Goal: Task Accomplishment & Management: Manage account settings

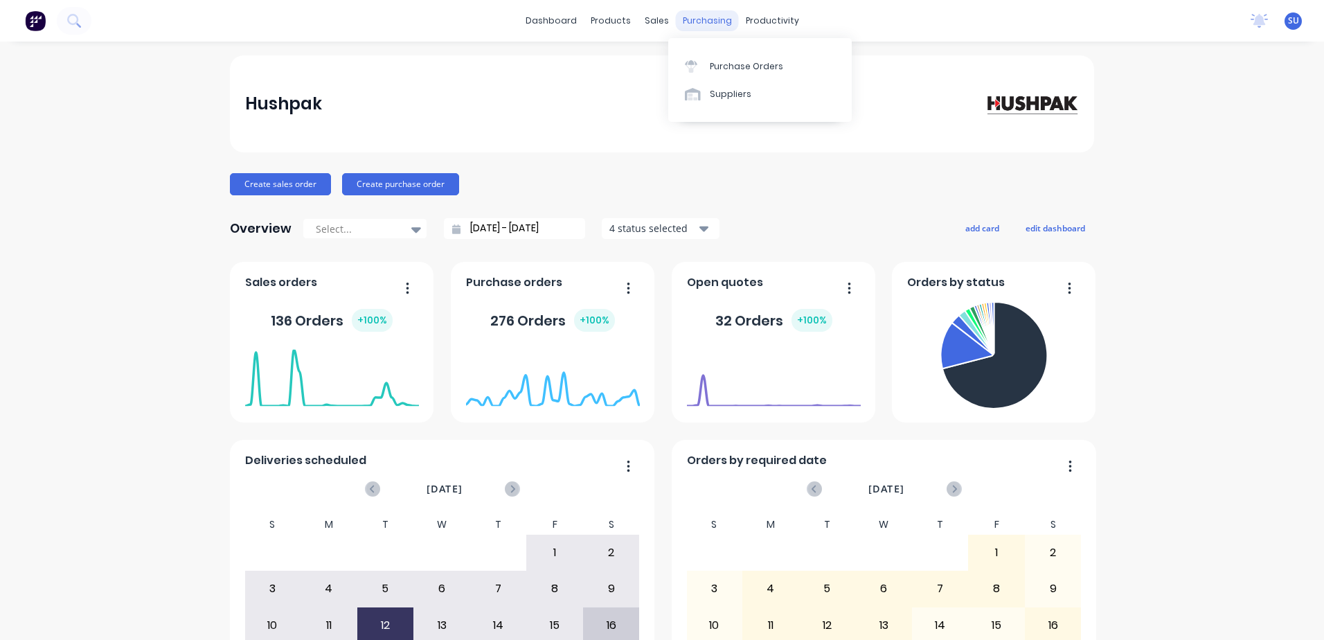
click at [698, 17] on div "purchasing" at bounding box center [707, 20] width 63 height 21
click at [718, 64] on div "Purchase Orders" at bounding box center [746, 66] width 73 height 12
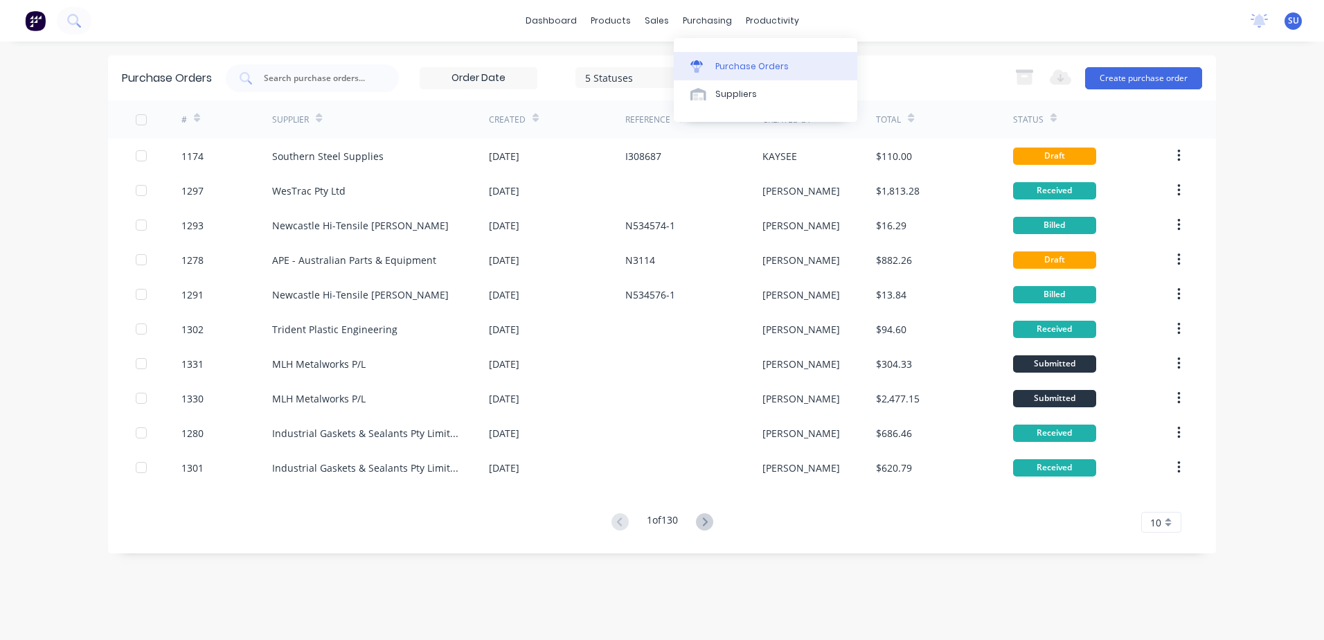
click at [726, 68] on div "Purchase Orders" at bounding box center [751, 66] width 73 height 12
click at [325, 75] on input "text" at bounding box center [319, 78] width 115 height 14
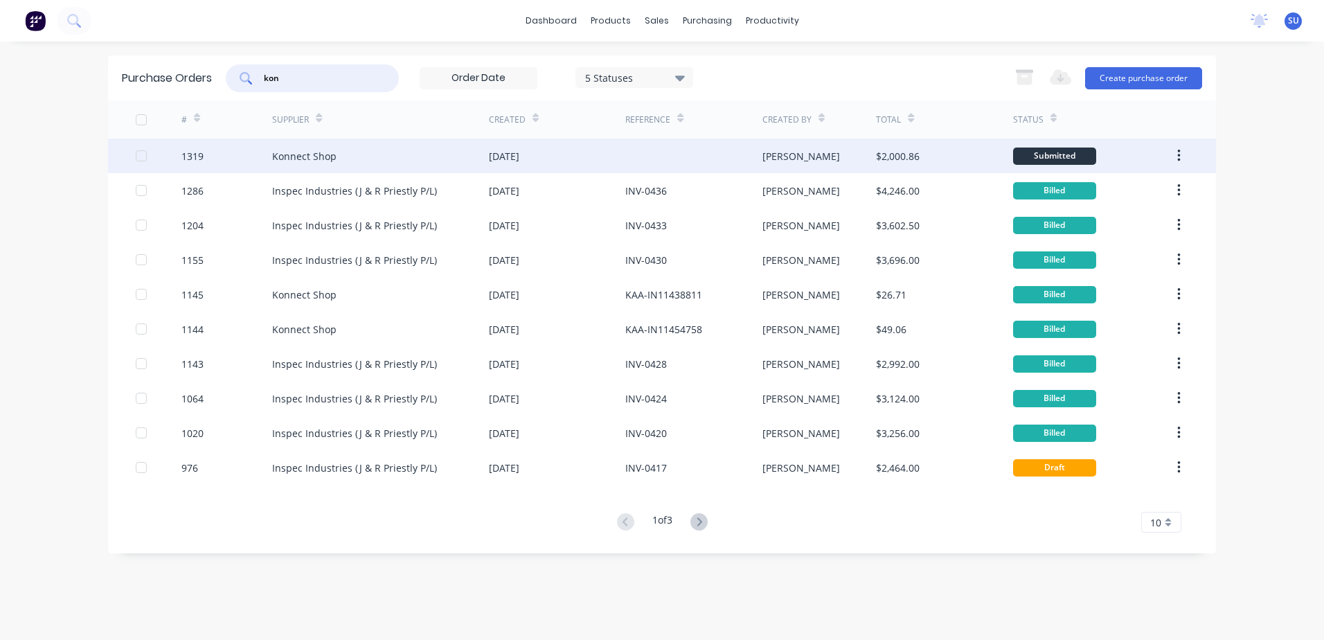
type input "kon"
click at [314, 160] on div "Konnect Shop" at bounding box center [304, 156] width 64 height 15
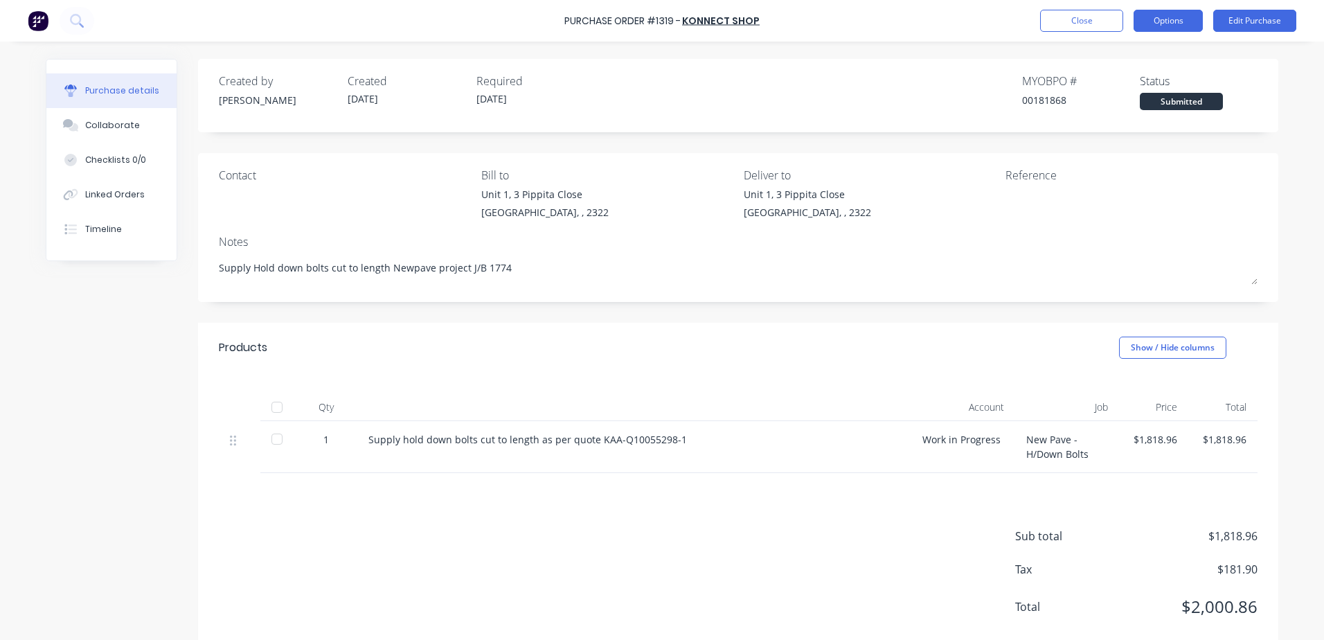
click at [1164, 22] on button "Options" at bounding box center [1167, 21] width 69 height 22
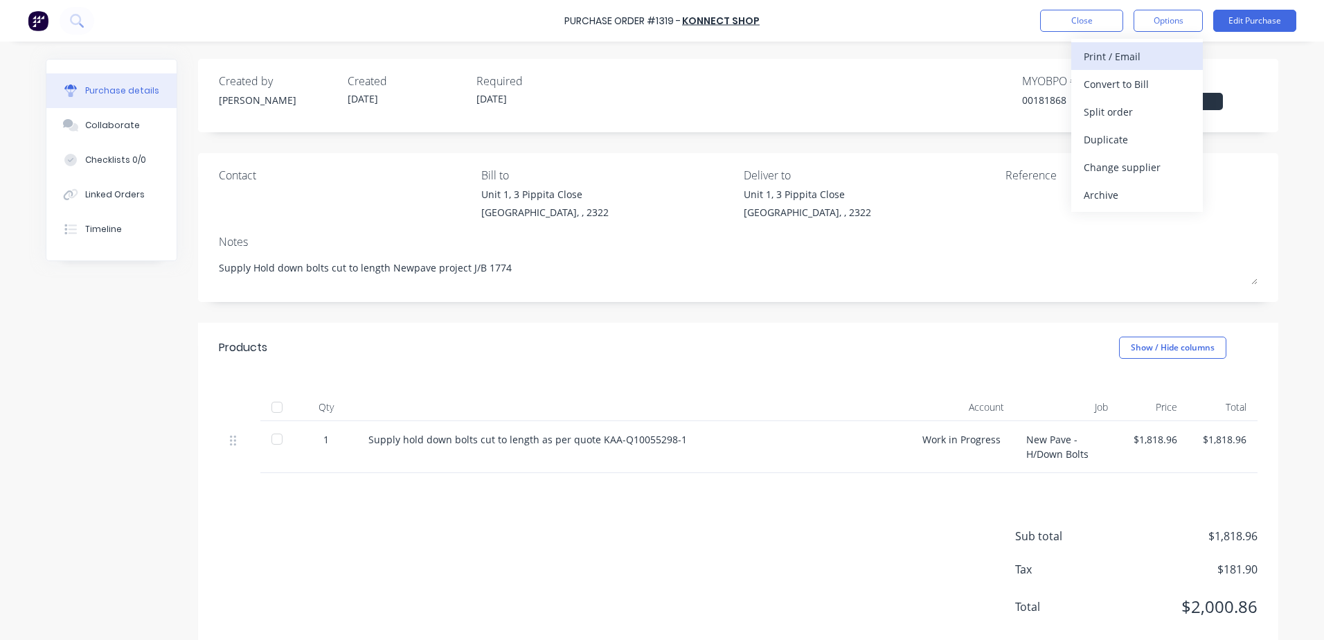
click at [1117, 53] on div "Print / Email" at bounding box center [1136, 56] width 107 height 20
click at [1156, 84] on div "With pricing" at bounding box center [1136, 84] width 107 height 20
type textarea "x"
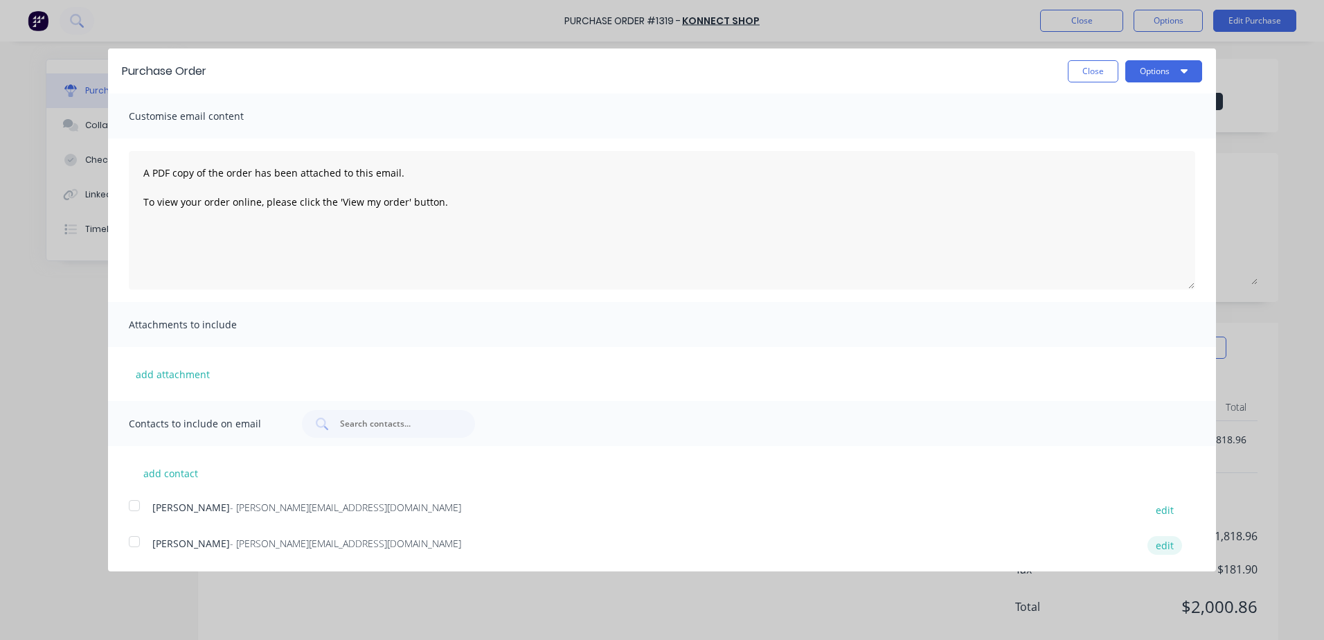
click at [1170, 543] on button "edit" at bounding box center [1164, 545] width 35 height 19
select select "AU"
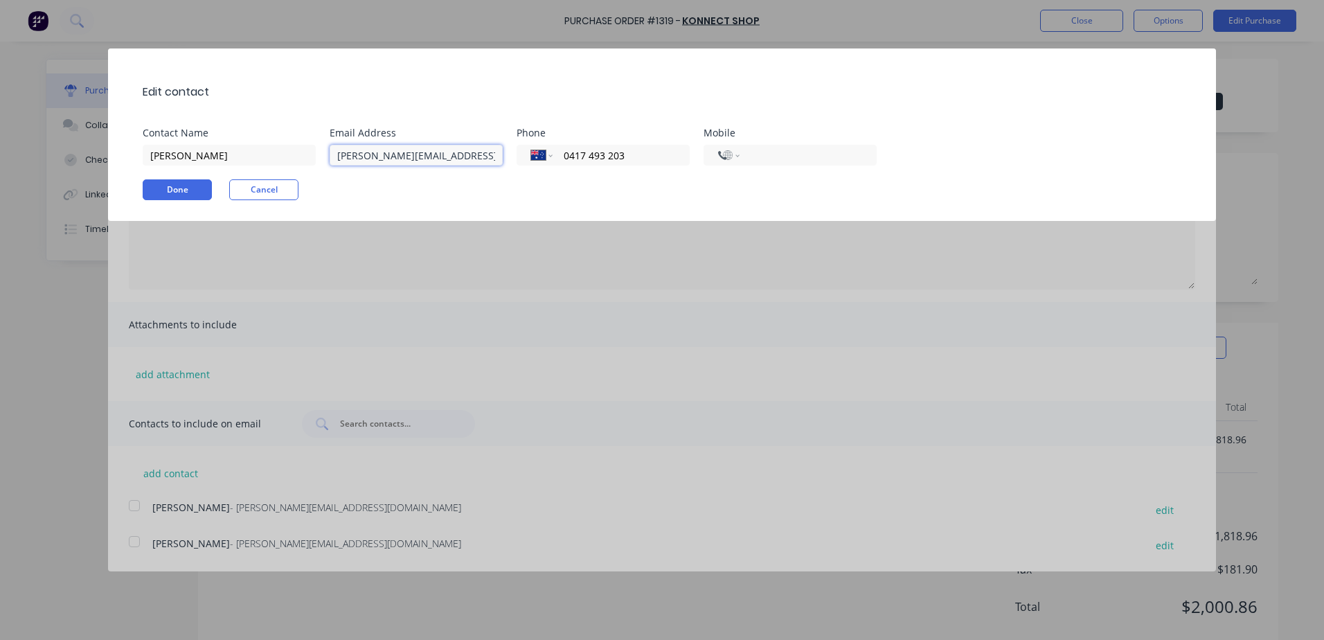
click at [437, 154] on input "[PERSON_NAME][EMAIL_ADDRESS][DOMAIN_NAME]" at bounding box center [415, 155] width 173 height 21
type input "[PERSON_NAME][EMAIL_ADDRESS][DOMAIN_NAME]"
click at [190, 188] on button "Done" at bounding box center [177, 189] width 69 height 21
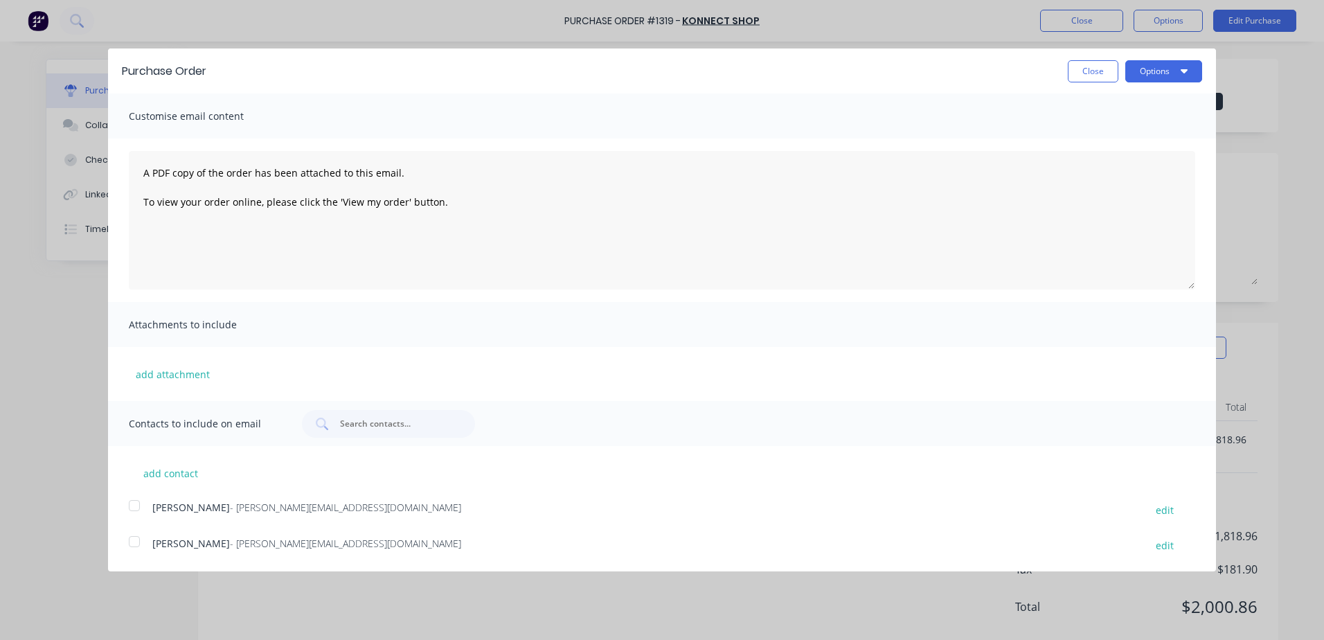
click at [130, 544] on div at bounding box center [134, 541] width 28 height 28
click at [1162, 70] on button "Options" at bounding box center [1163, 71] width 77 height 22
click at [1126, 138] on div "Email" at bounding box center [1136, 134] width 107 height 20
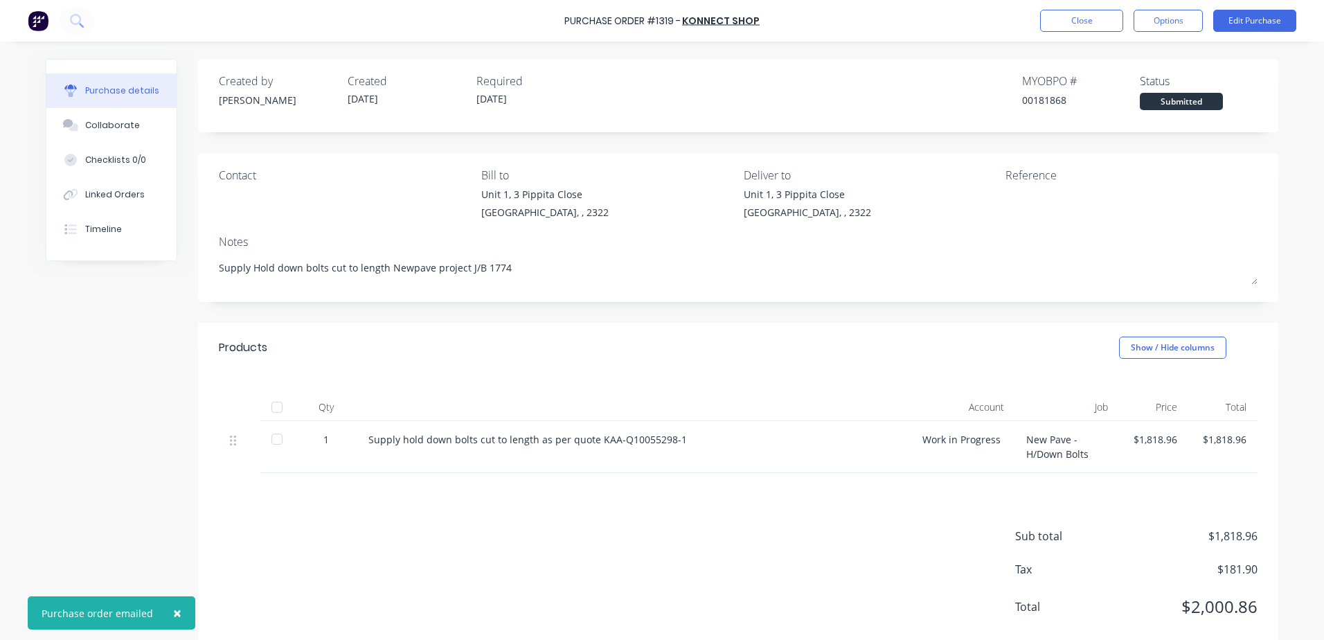
type textarea "x"
